Goal: Task Accomplishment & Management: Use online tool/utility

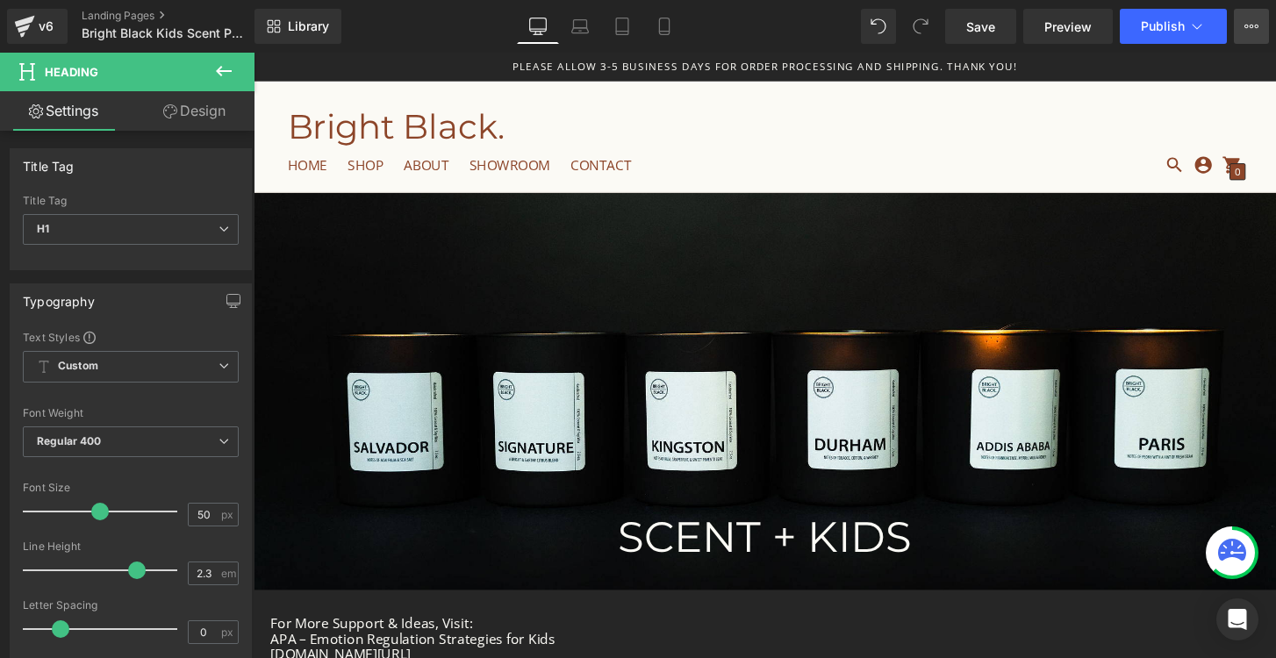
click at [1251, 29] on icon at bounding box center [1252, 26] width 14 height 14
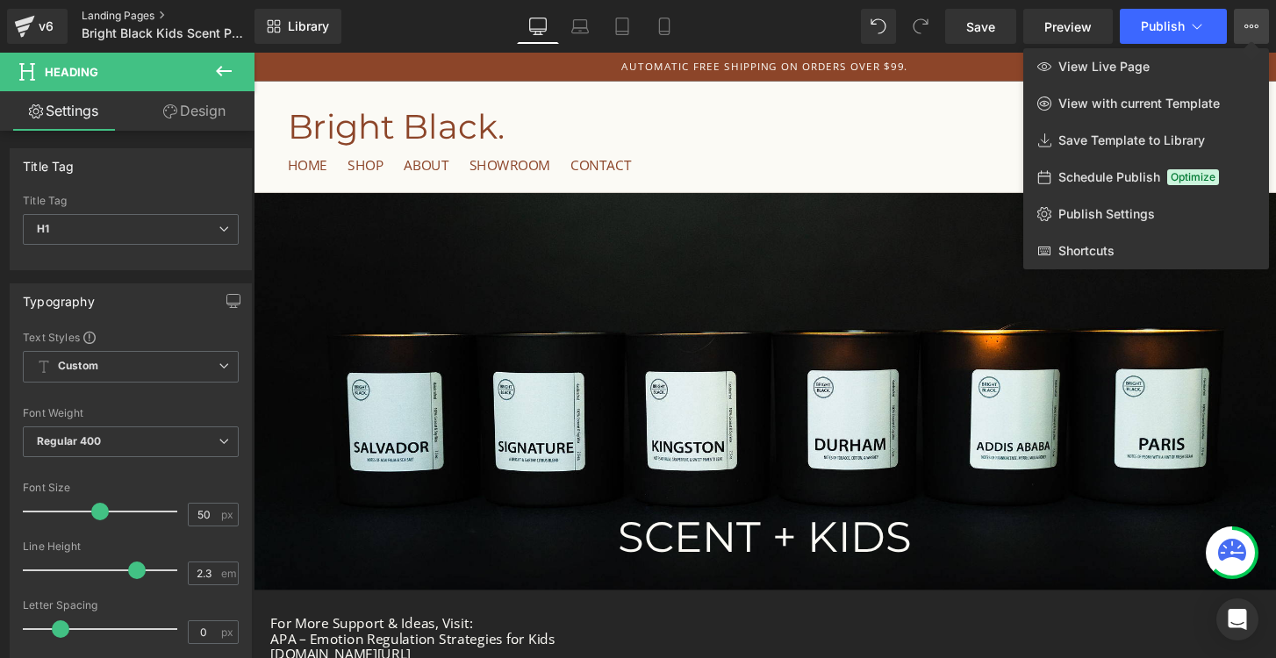
click at [116, 13] on link "Landing Pages" at bounding box center [181, 16] width 198 height 14
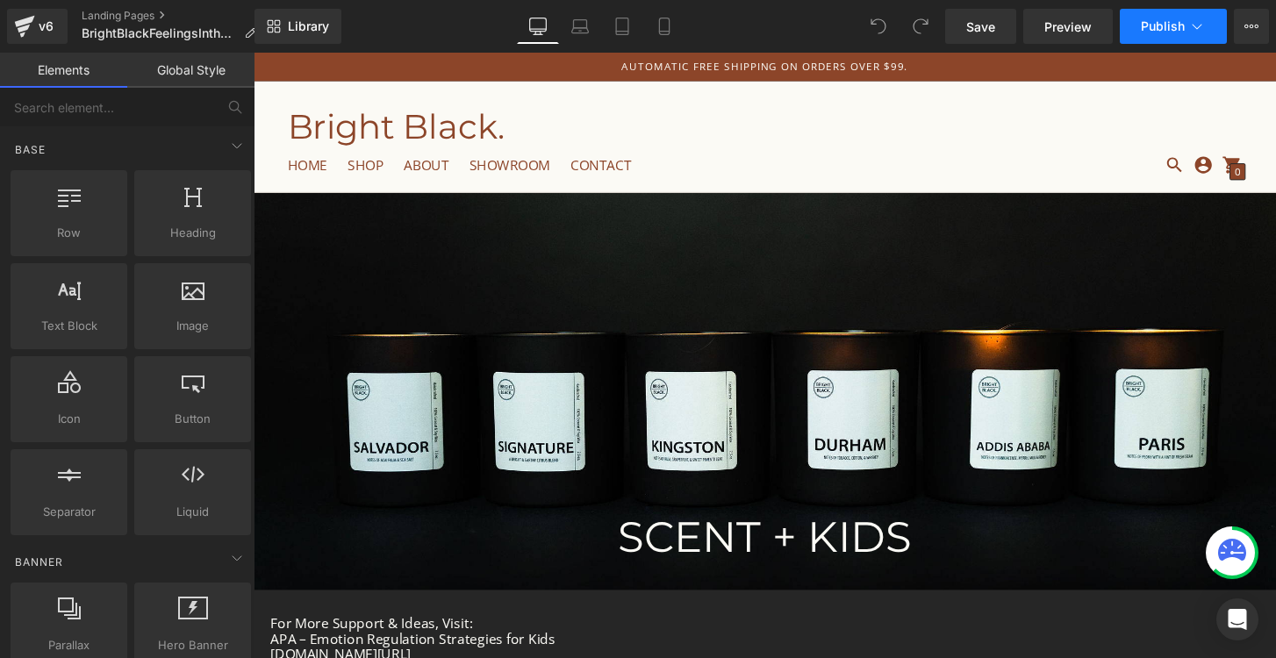
click at [1164, 25] on span "Publish" at bounding box center [1163, 26] width 44 height 14
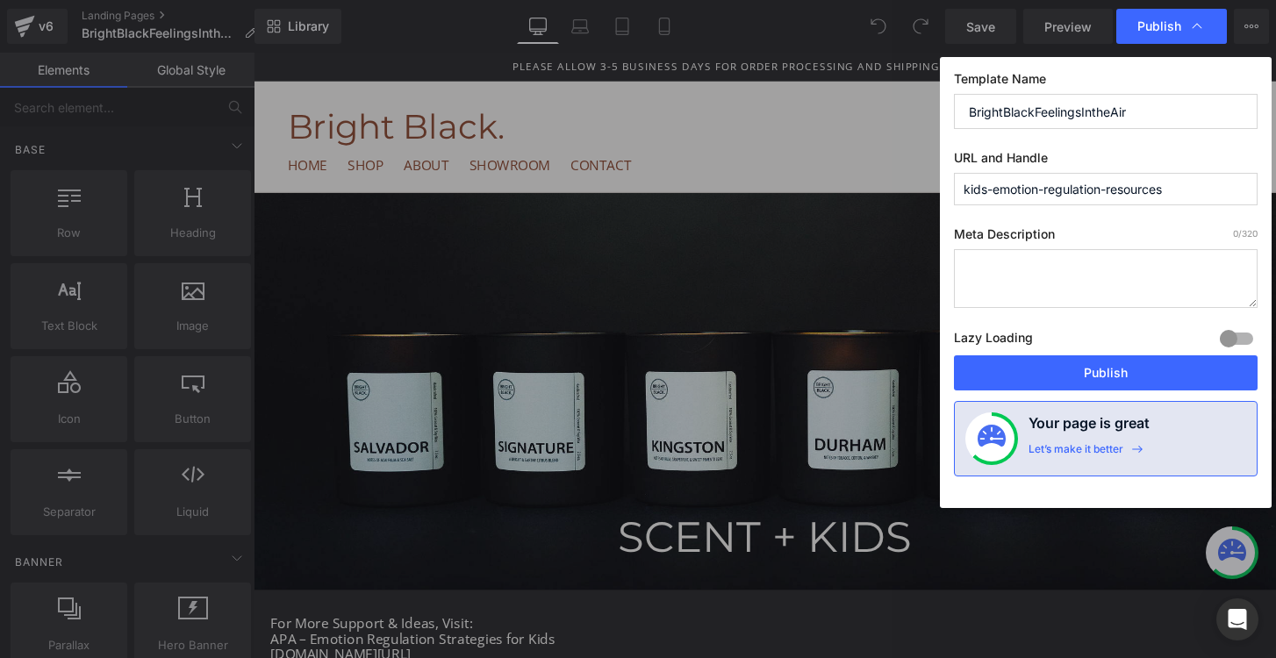
click at [1079, 119] on input "BrightBlackFeelingsIntheAir" at bounding box center [1106, 111] width 304 height 35
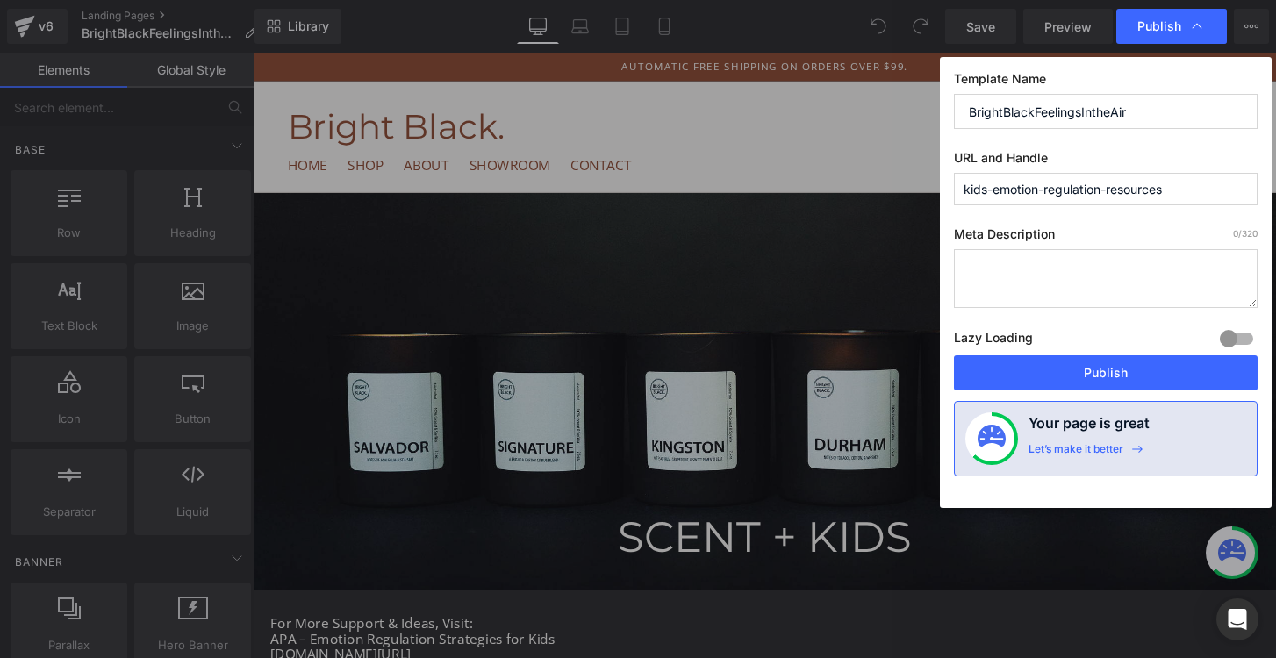
click at [1140, 194] on input "kids-emotion-regulation-resources" at bounding box center [1106, 189] width 304 height 32
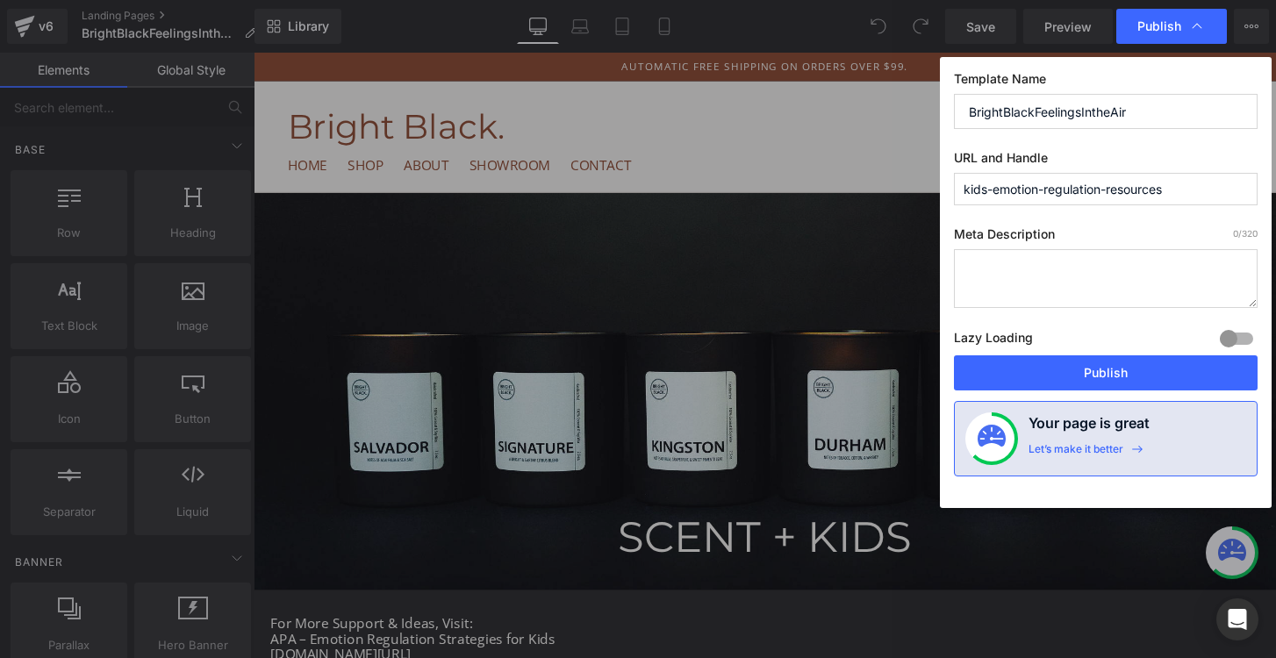
paste input "BrightBlackFeelingsIntheAir"
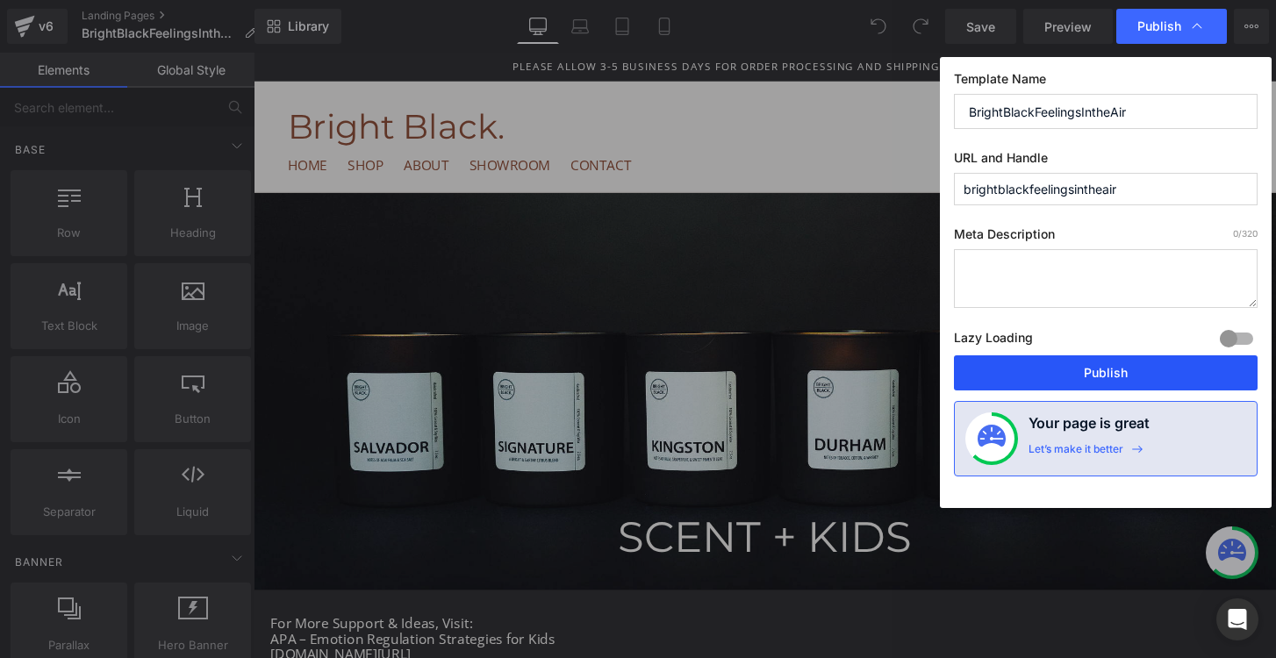
type input "brightblackfeelingsintheair"
click at [1163, 370] on button "Publish" at bounding box center [1106, 373] width 304 height 35
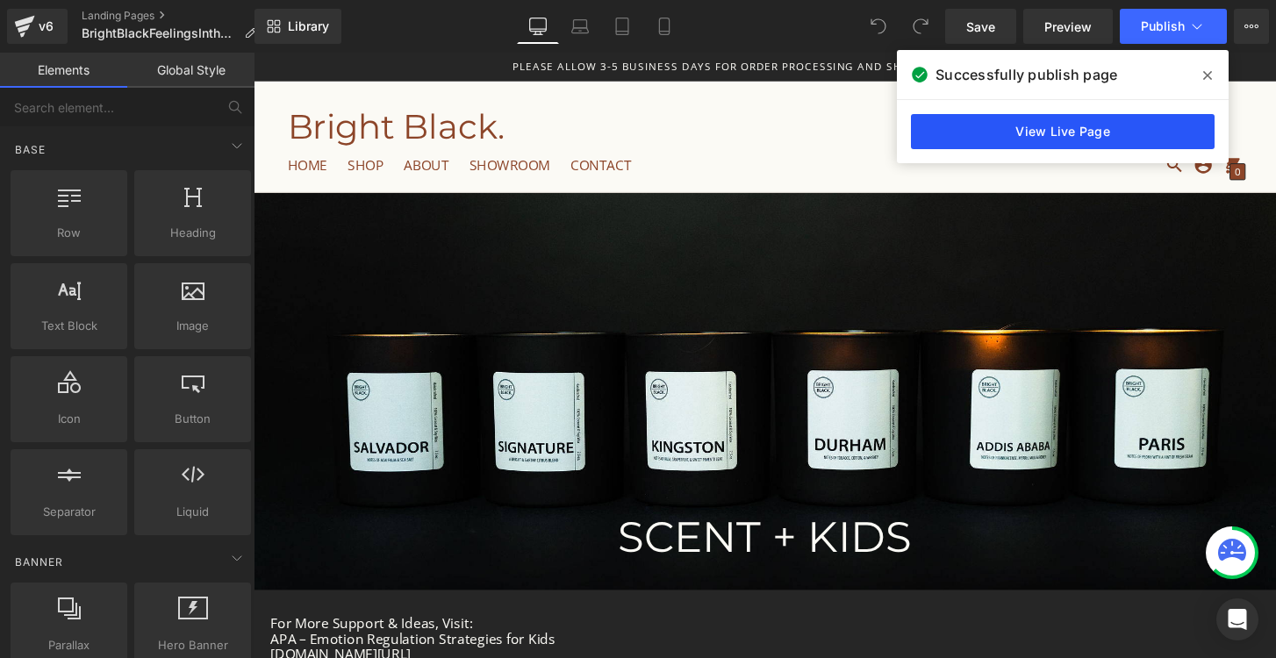
click at [1105, 133] on link "View Live Page" at bounding box center [1063, 131] width 304 height 35
